Goal: Transaction & Acquisition: Purchase product/service

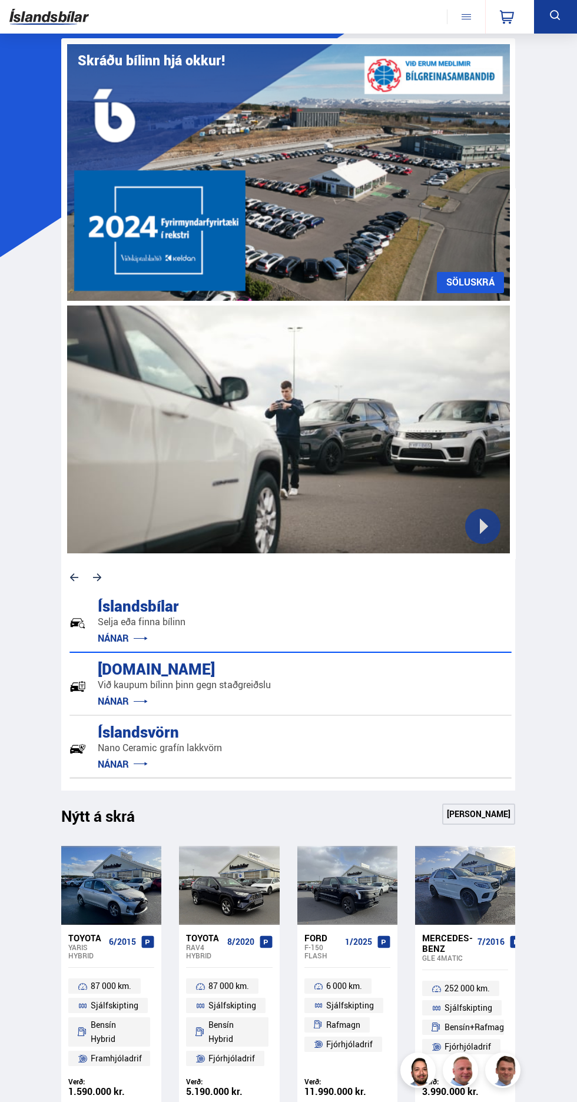
click at [550, 23] on icon at bounding box center [555, 15] width 15 height 15
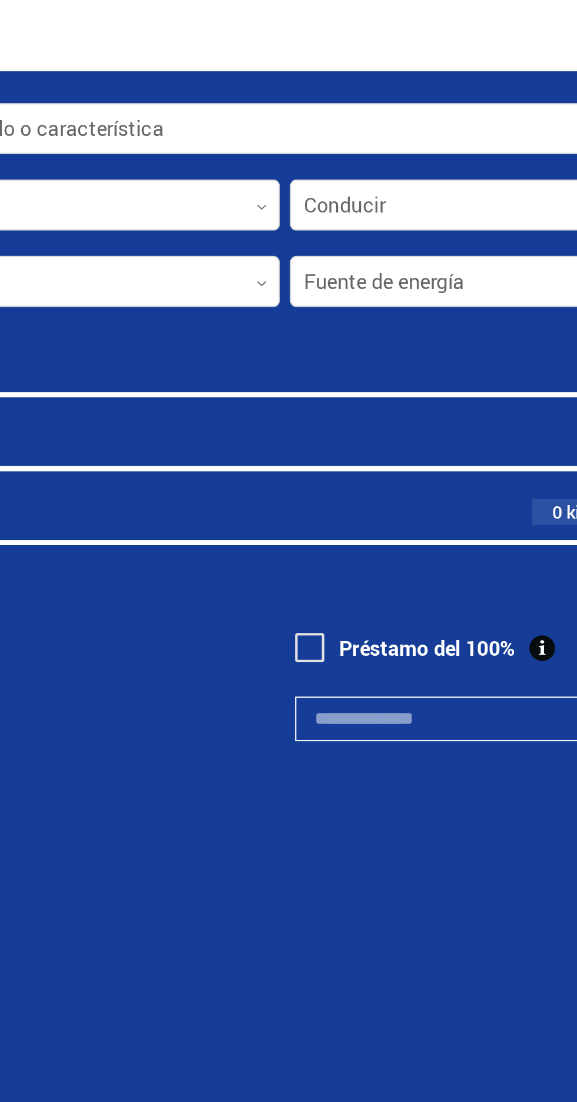
click at [370, 95] on div at bounding box center [429, 96] width 277 height 24
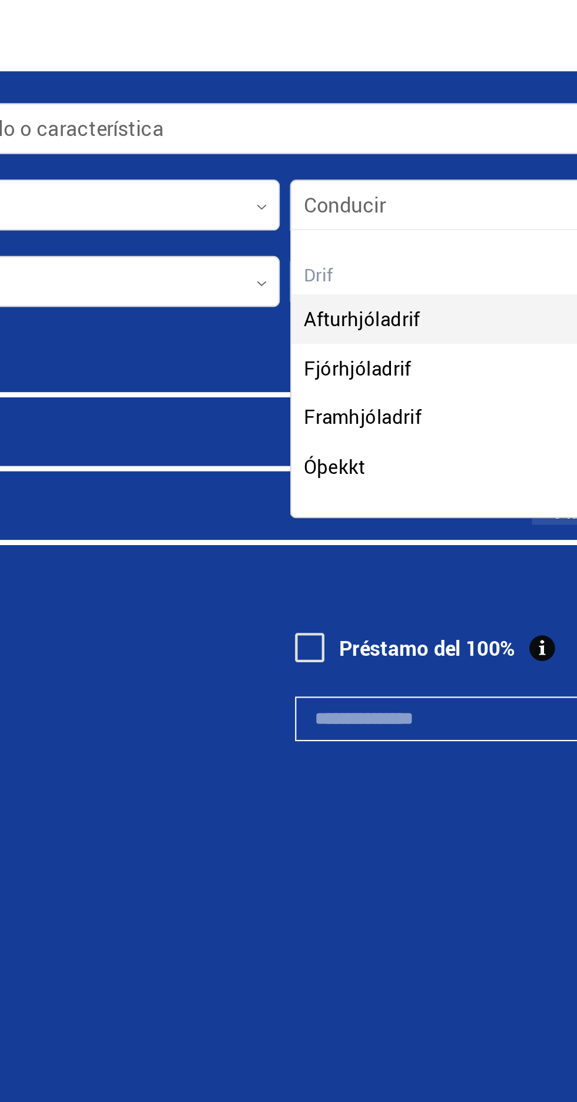
scroll to position [132, 275]
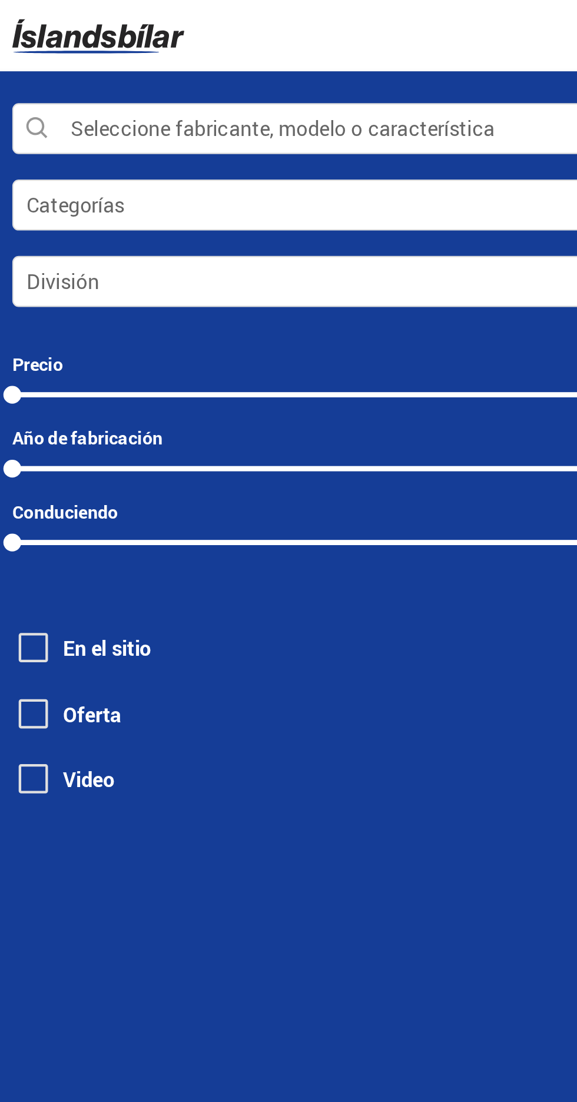
click at [109, 89] on div at bounding box center [147, 96] width 277 height 24
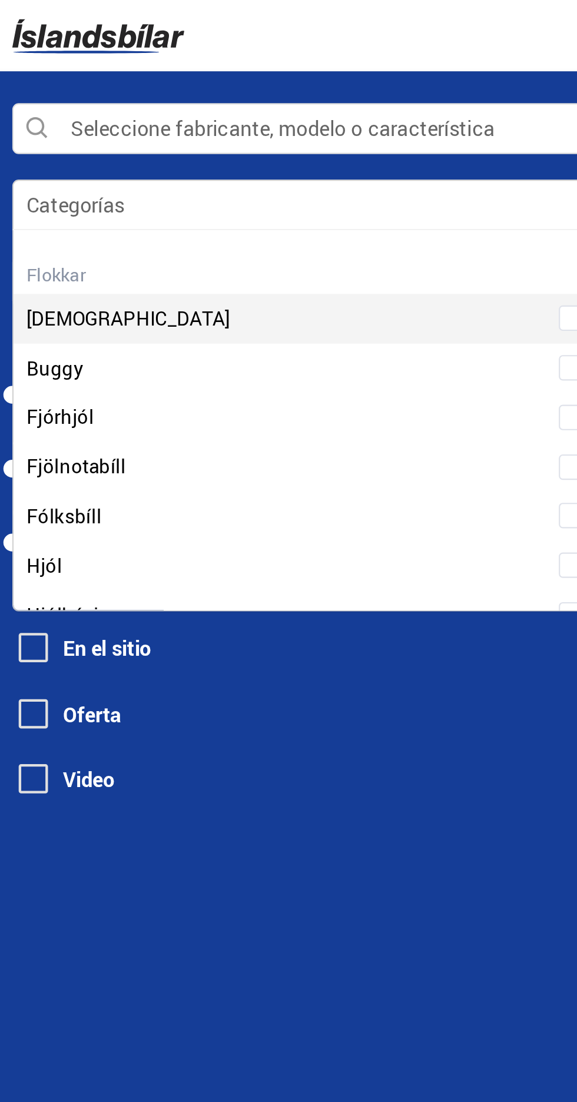
scroll to position [175, 273]
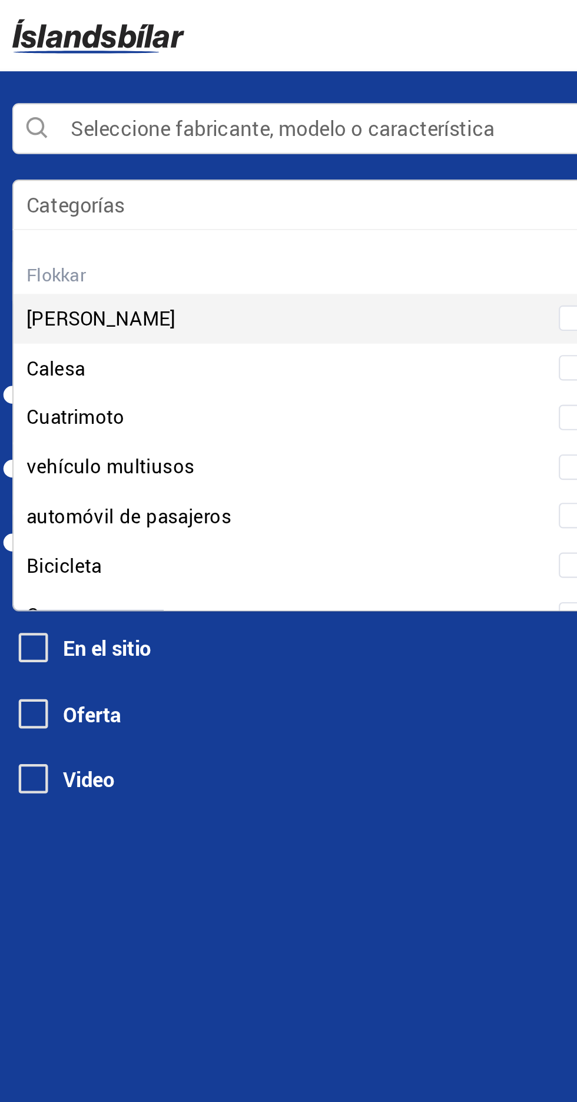
click at [157, 94] on div at bounding box center [147, 96] width 277 height 24
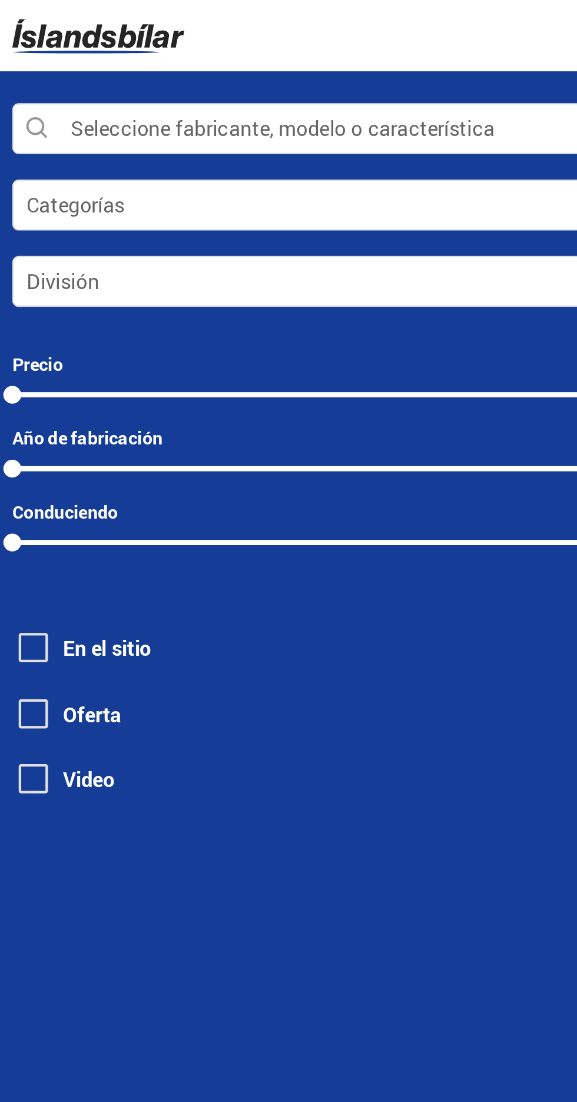
click at [147, 128] on div at bounding box center [147, 131] width 277 height 24
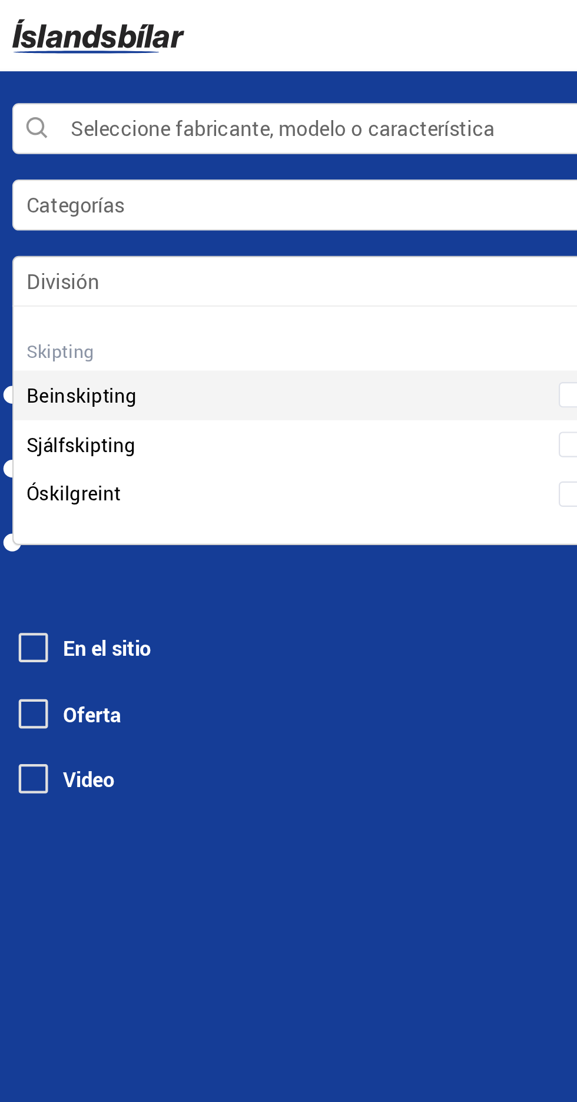
scroll to position [109, 275]
click at [97, 204] on div "Transmisión directa Transmisión automática Indefinido" at bounding box center [147, 197] width 275 height 86
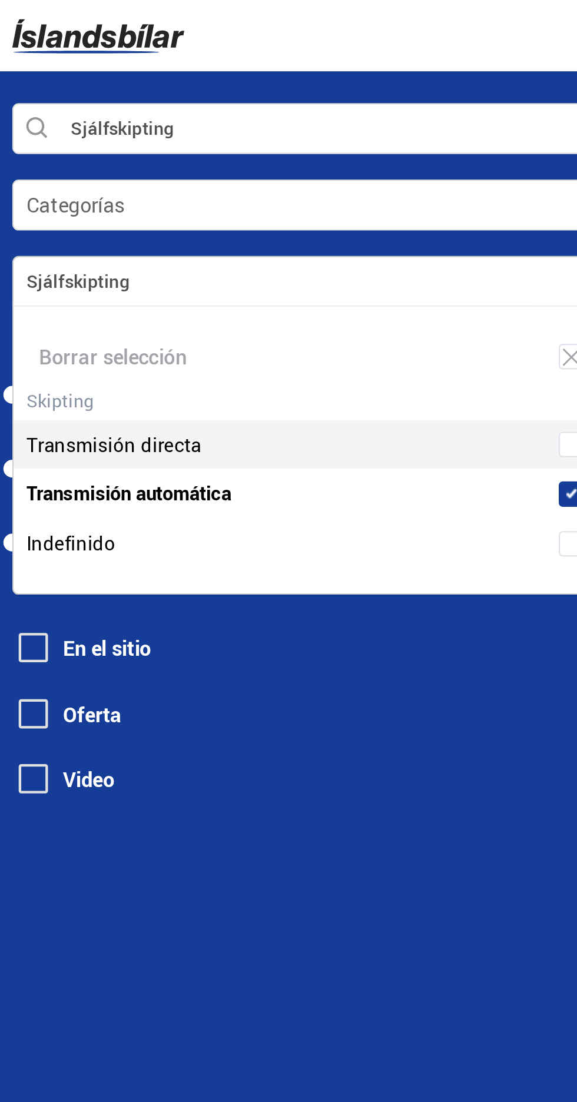
scroll to position [132, 275]
click at [178, 326] on div "Oferta" at bounding box center [147, 331] width 271 height 19
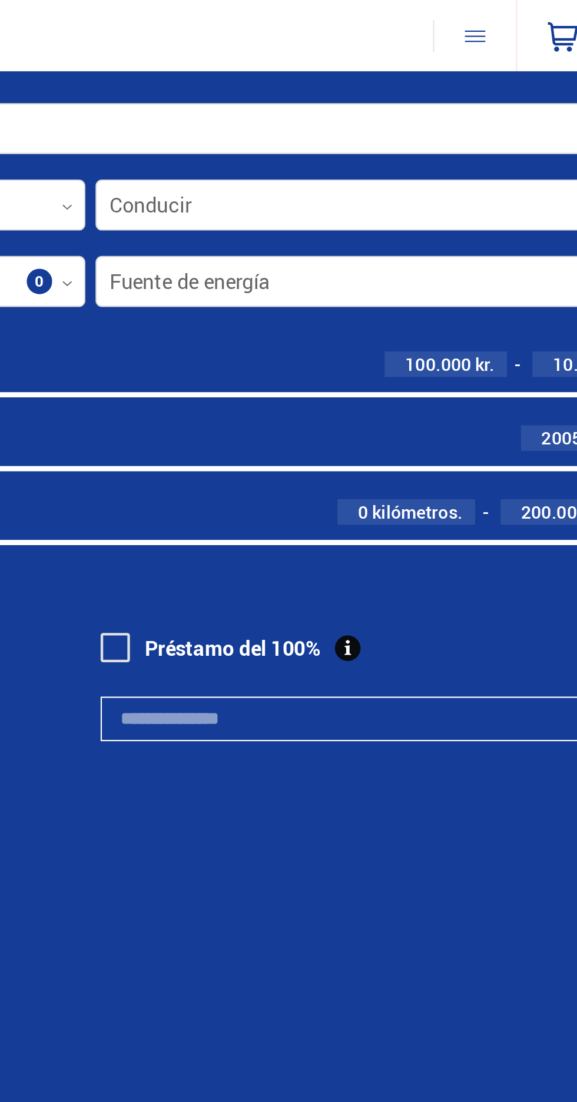
click at [467, 130] on div at bounding box center [429, 131] width 277 height 24
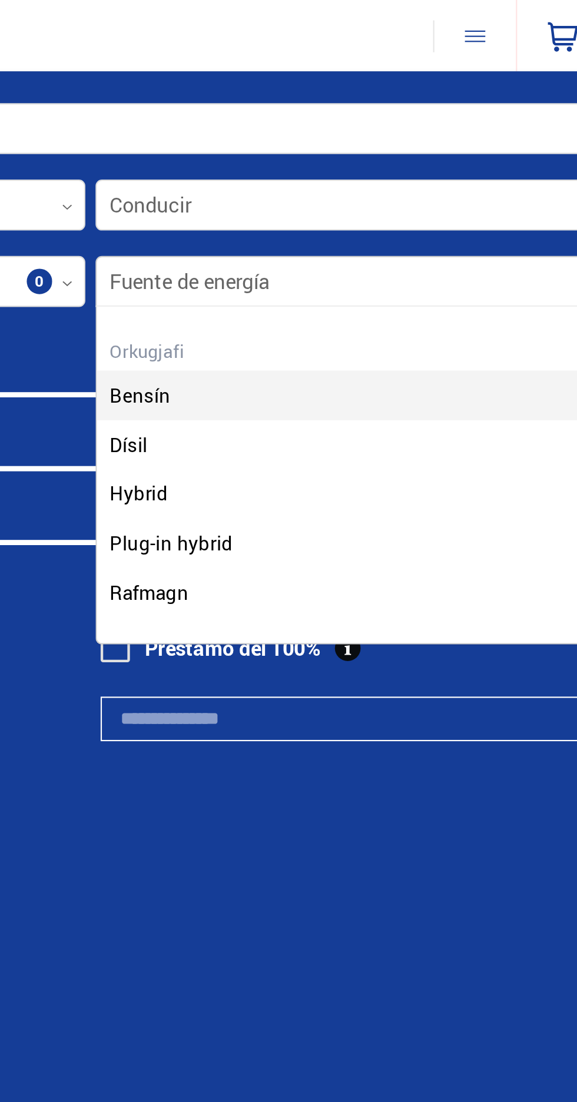
scroll to position [155, 275]
click at [320, 204] on div "Gasolina Diesel Híbrido Híbrido enchufable Electricidad" at bounding box center [428, 220] width 275 height 132
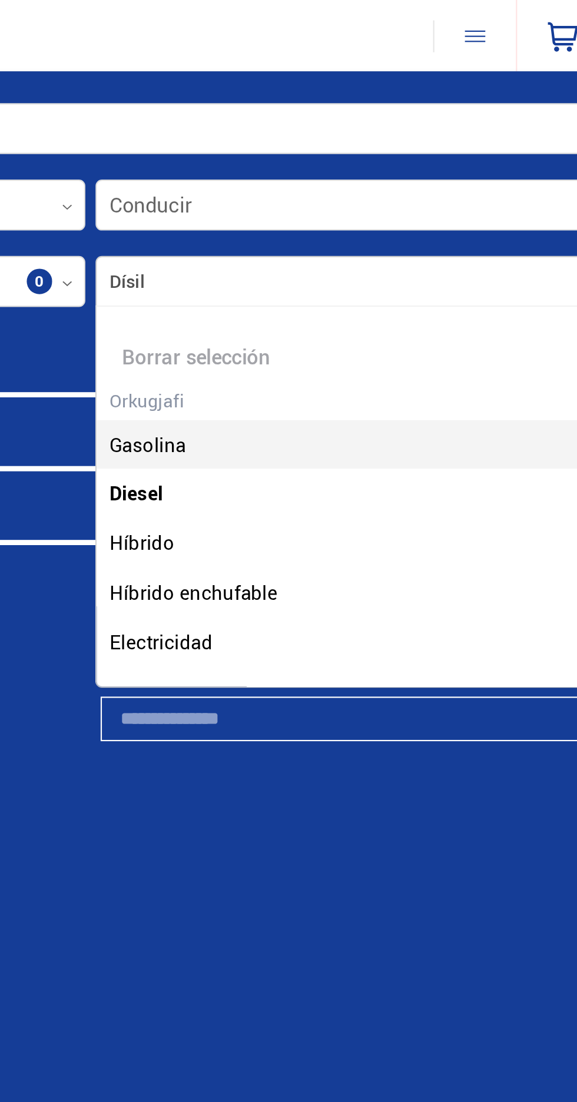
scroll to position [175, 273]
click at [360, 402] on div "Transmisión automática Diesel Seleccione fabricante, modelo o característica 0 …" at bounding box center [288, 253] width 577 height 411
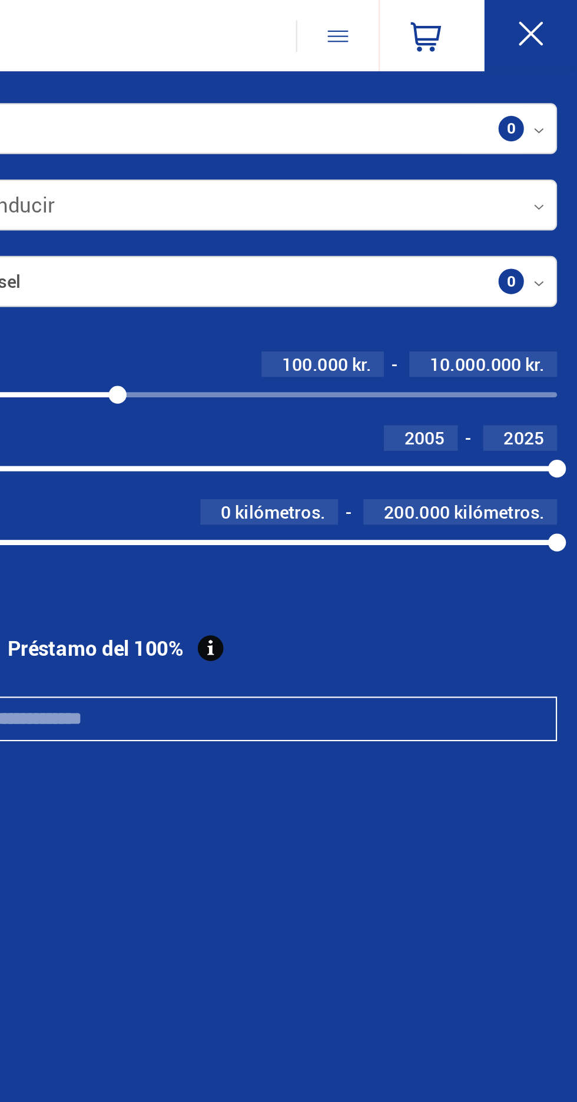
click at [527, 168] on font "10.000.000" at bounding box center [530, 167] width 42 height 11
click at [520, 170] on input "*******" at bounding box center [527, 168] width 47 height 9
click at [524, 166] on input "*******" at bounding box center [527, 168] width 47 height 9
type input "*******"
click at [504, 201] on font "2005" at bounding box center [506, 202] width 19 height 11
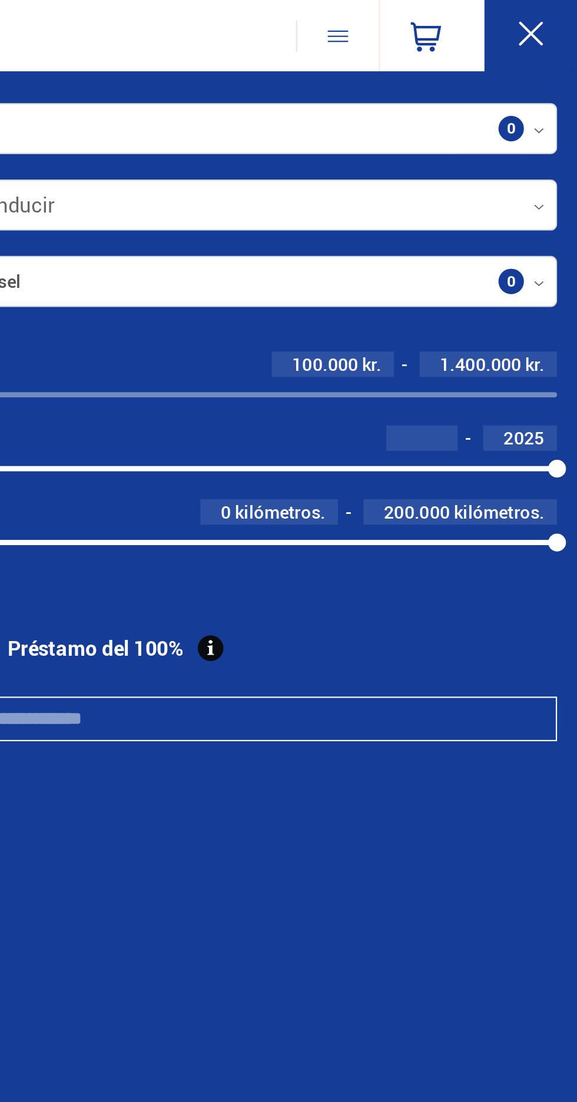
type input "****"
click at [532, 235] on font "kilómetros." at bounding box center [541, 236] width 42 height 11
click at [443, 237] on font "kilómetros." at bounding box center [440, 236] width 42 height 11
click at [414, 234] on font "0" at bounding box center [414, 236] width 5 height 11
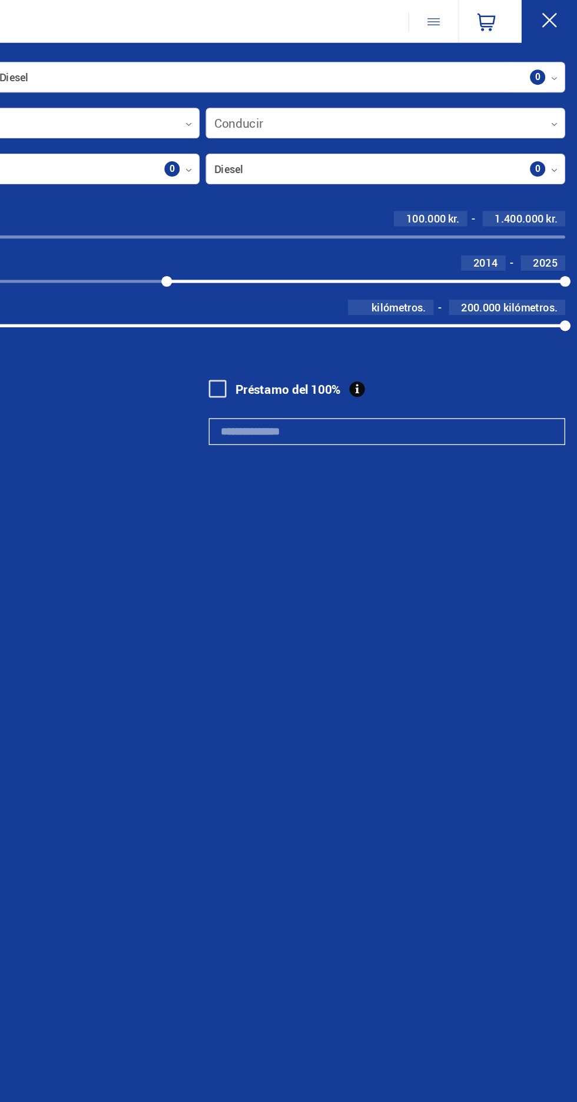
scroll to position [0, 0]
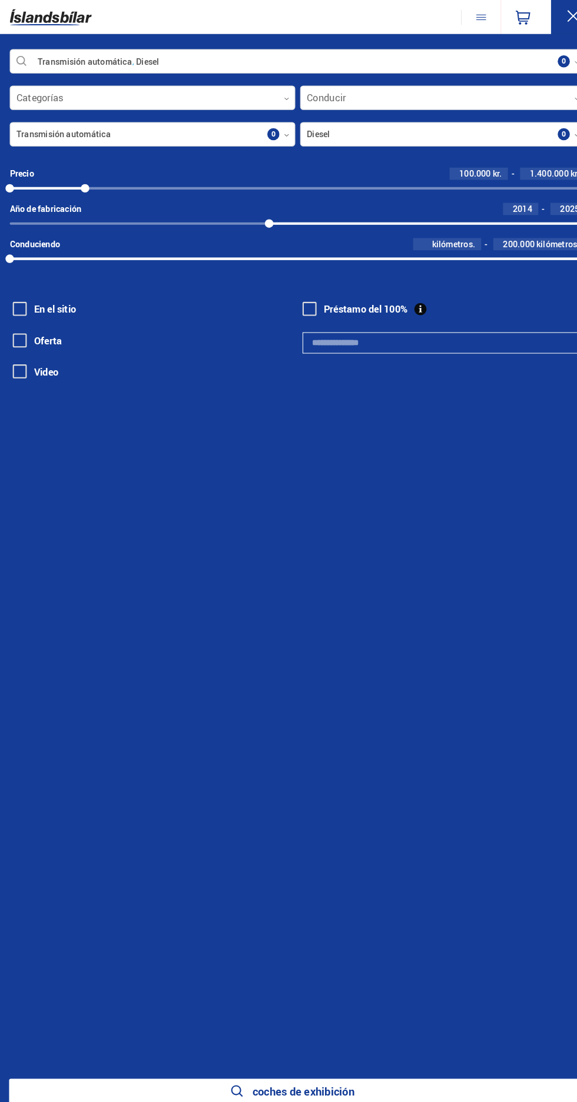
click at [19, 299] on span at bounding box center [19, 300] width 14 height 14
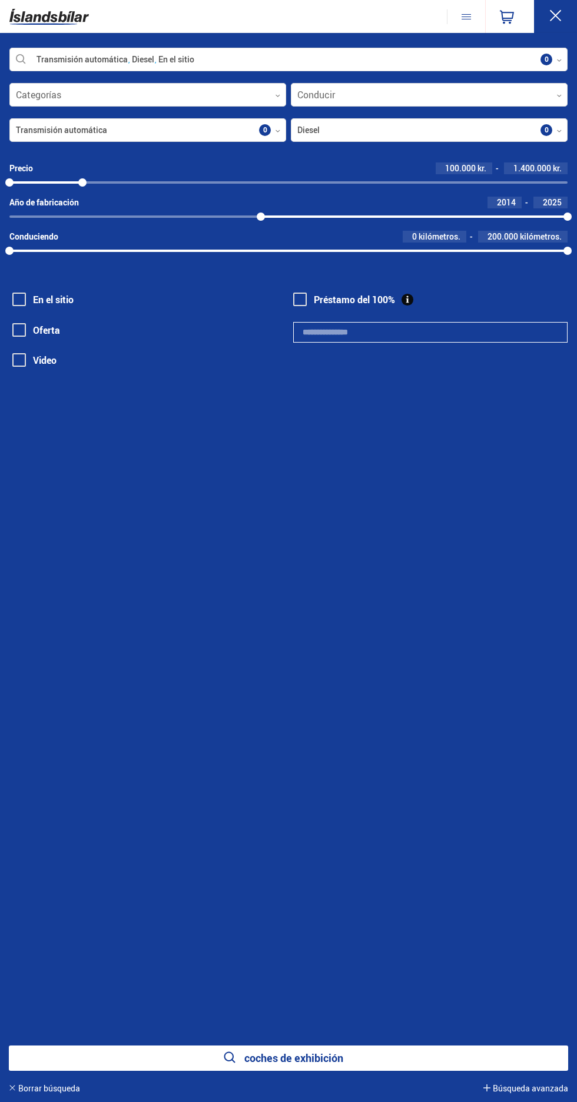
click at [303, 1065] on font "coches de exhibición" at bounding box center [293, 1058] width 99 height 14
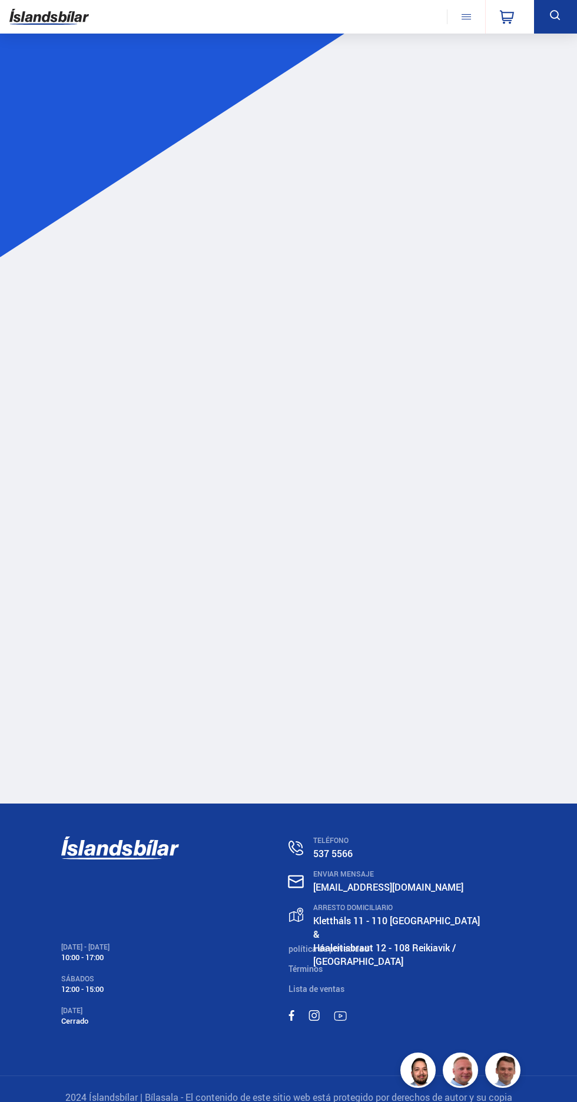
click at [308, 1101] on font "2024 Íslandsbílar | Bílasala - El contenido de este sitio web está protegido po…" at bounding box center [288, 1104] width 447 height 26
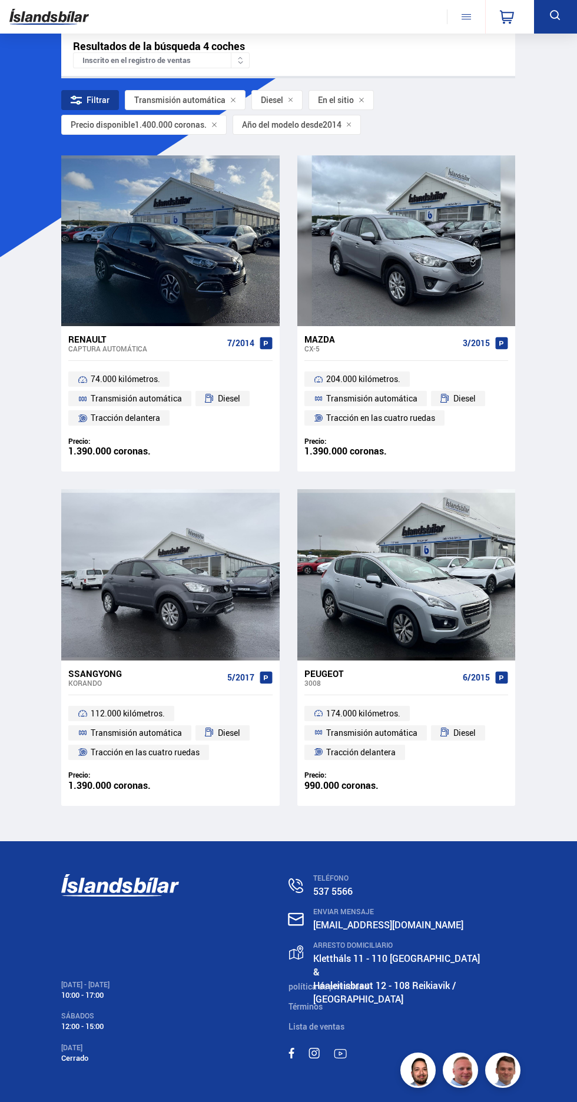
click at [414, 586] on div at bounding box center [406, 574] width 44 height 171
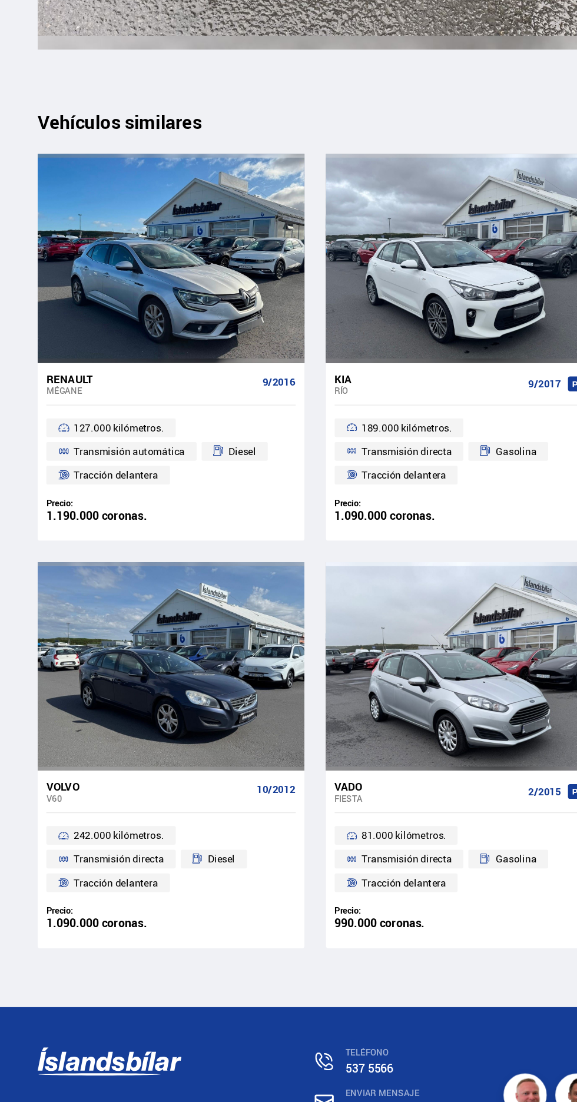
scroll to position [10661, 0]
click at [145, 397] on div at bounding box center [127, 385] width 44 height 171
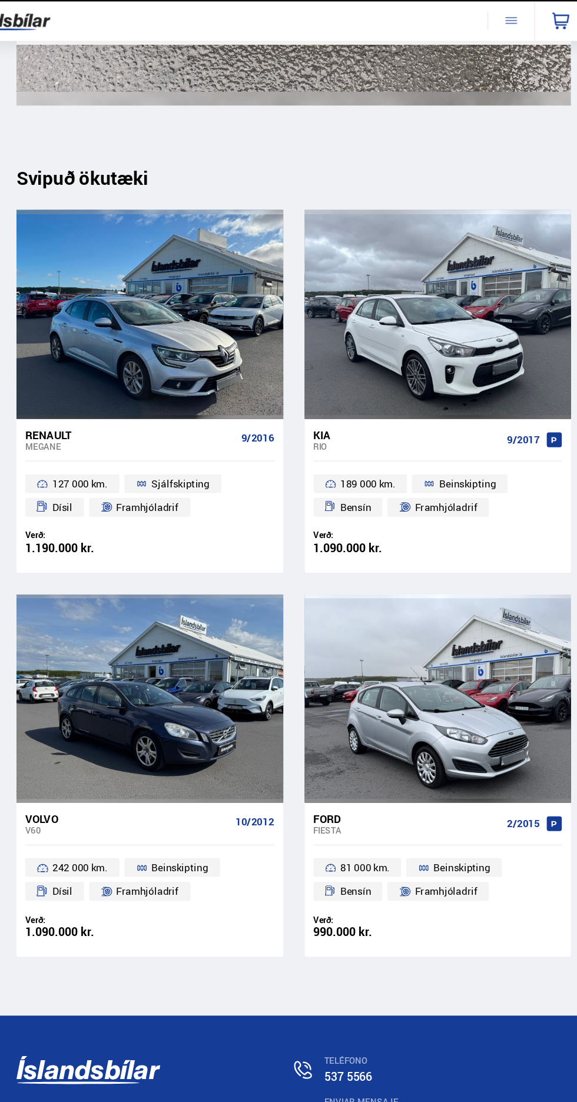
scroll to position [10774, 0]
